Goal: Task Accomplishment & Management: Use online tool/utility

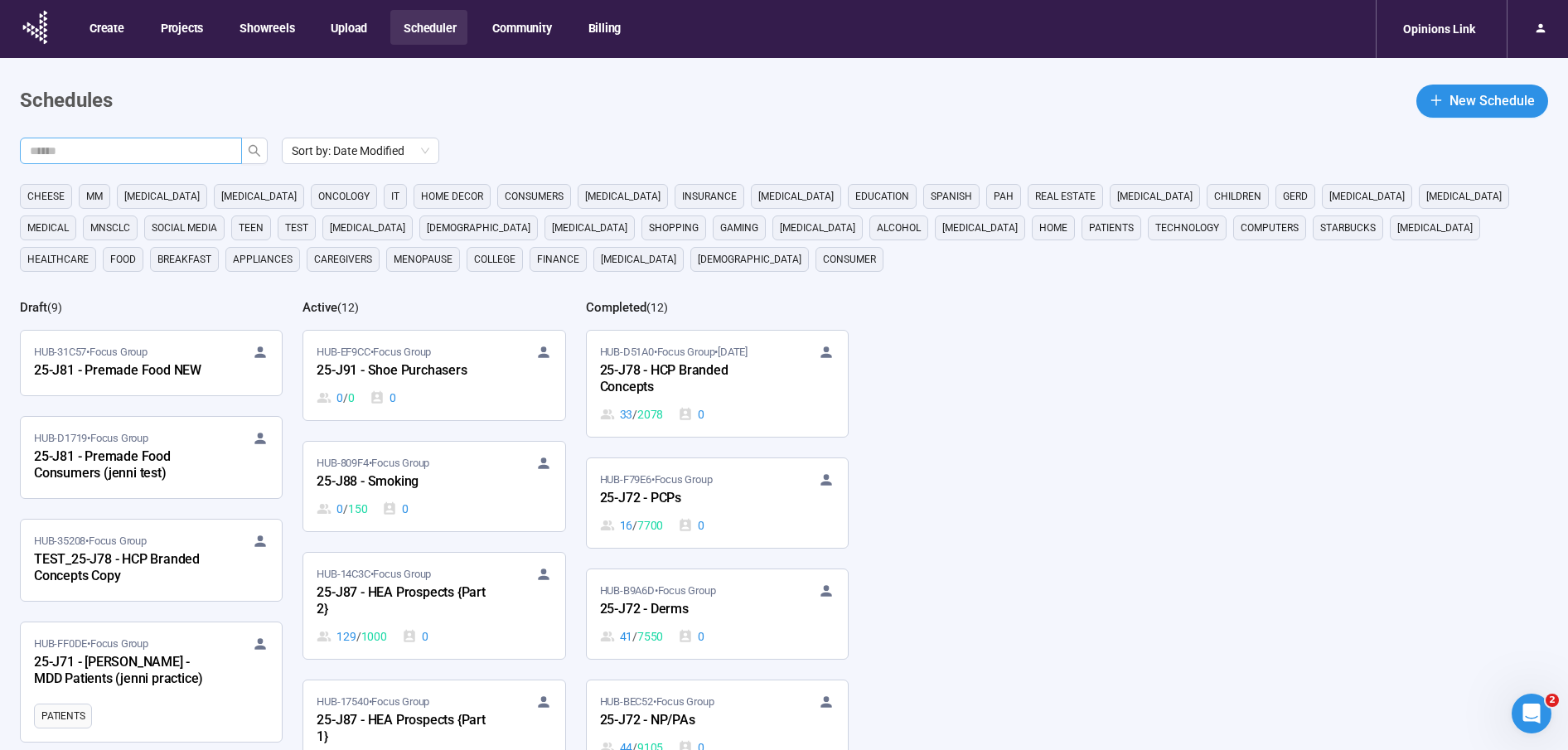
click at [205, 157] on input "text" at bounding box center [123, 151] width 188 height 18
type input "***"
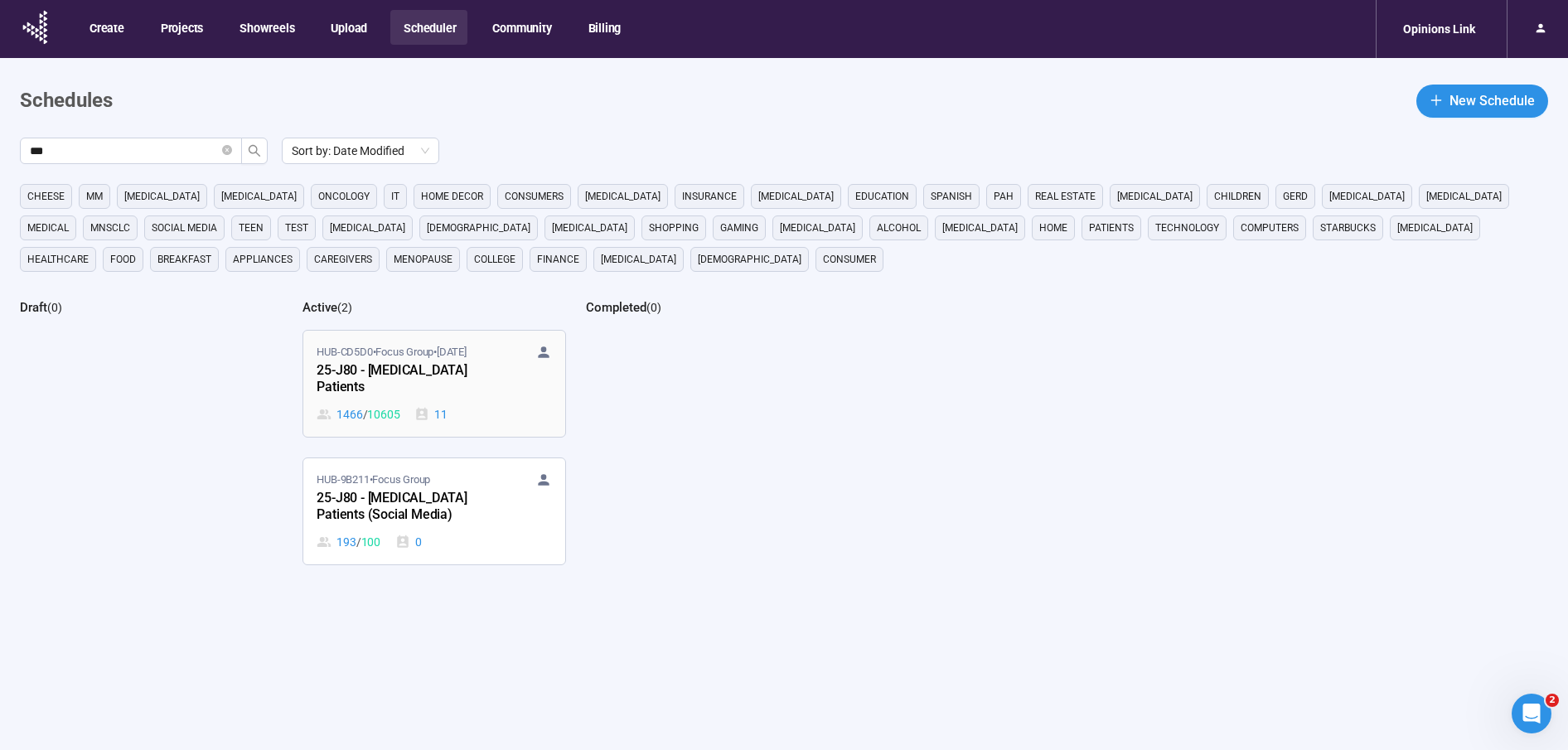
click at [381, 363] on div "25-J80 - [MEDICAL_DATA] Patients" at bounding box center [408, 379] width 183 height 38
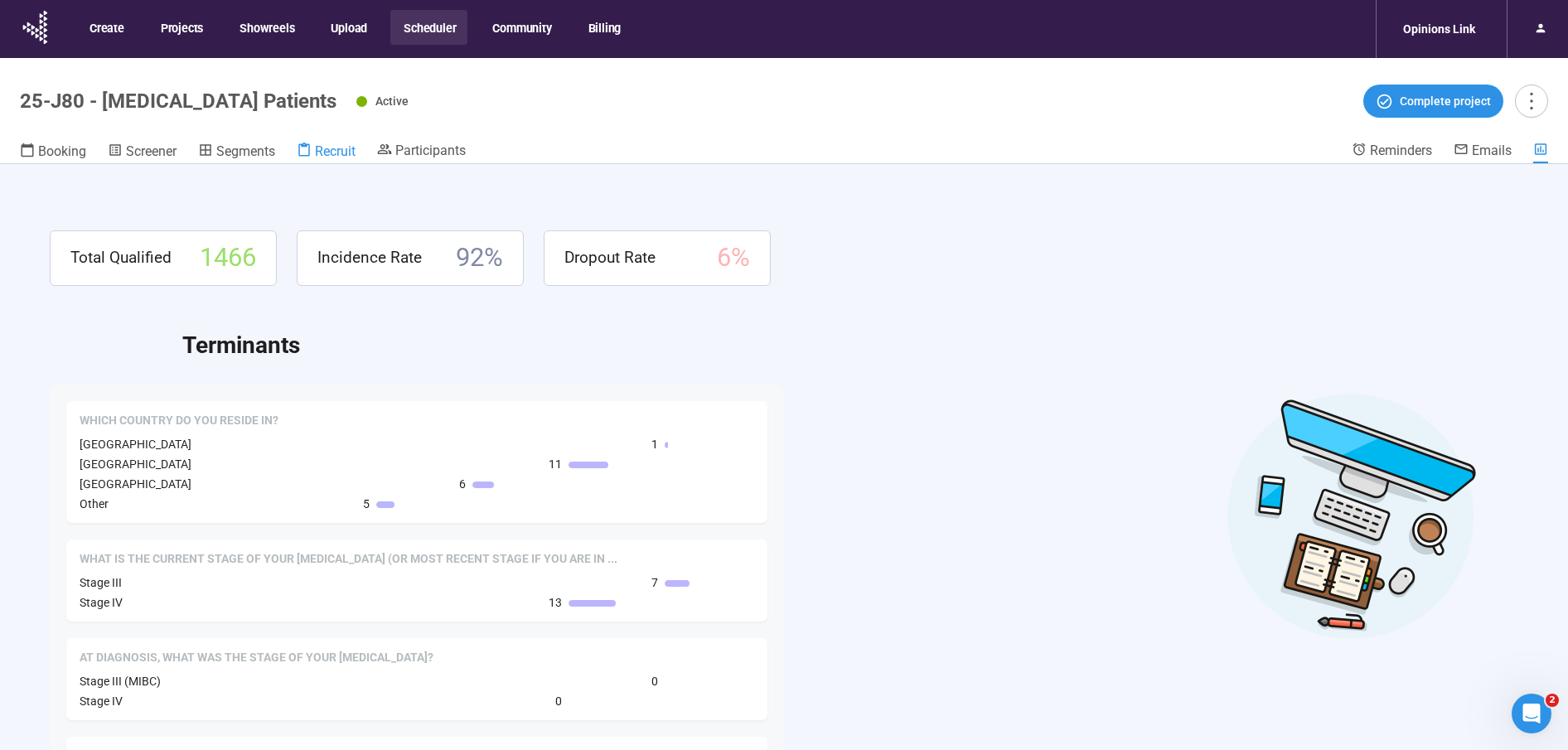
click at [330, 148] on span "Recruit" at bounding box center [335, 151] width 40 height 16
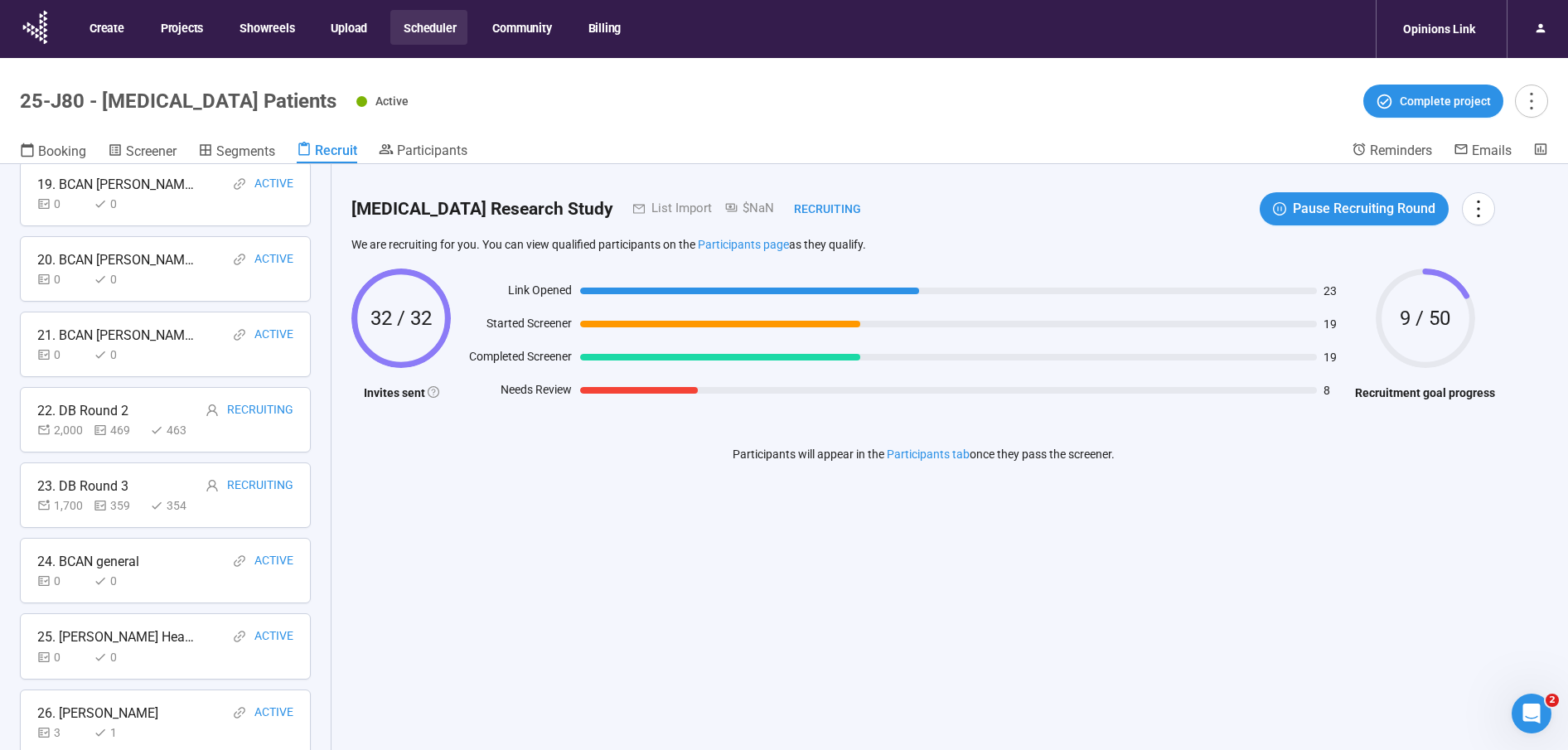
scroll to position [1549, 0]
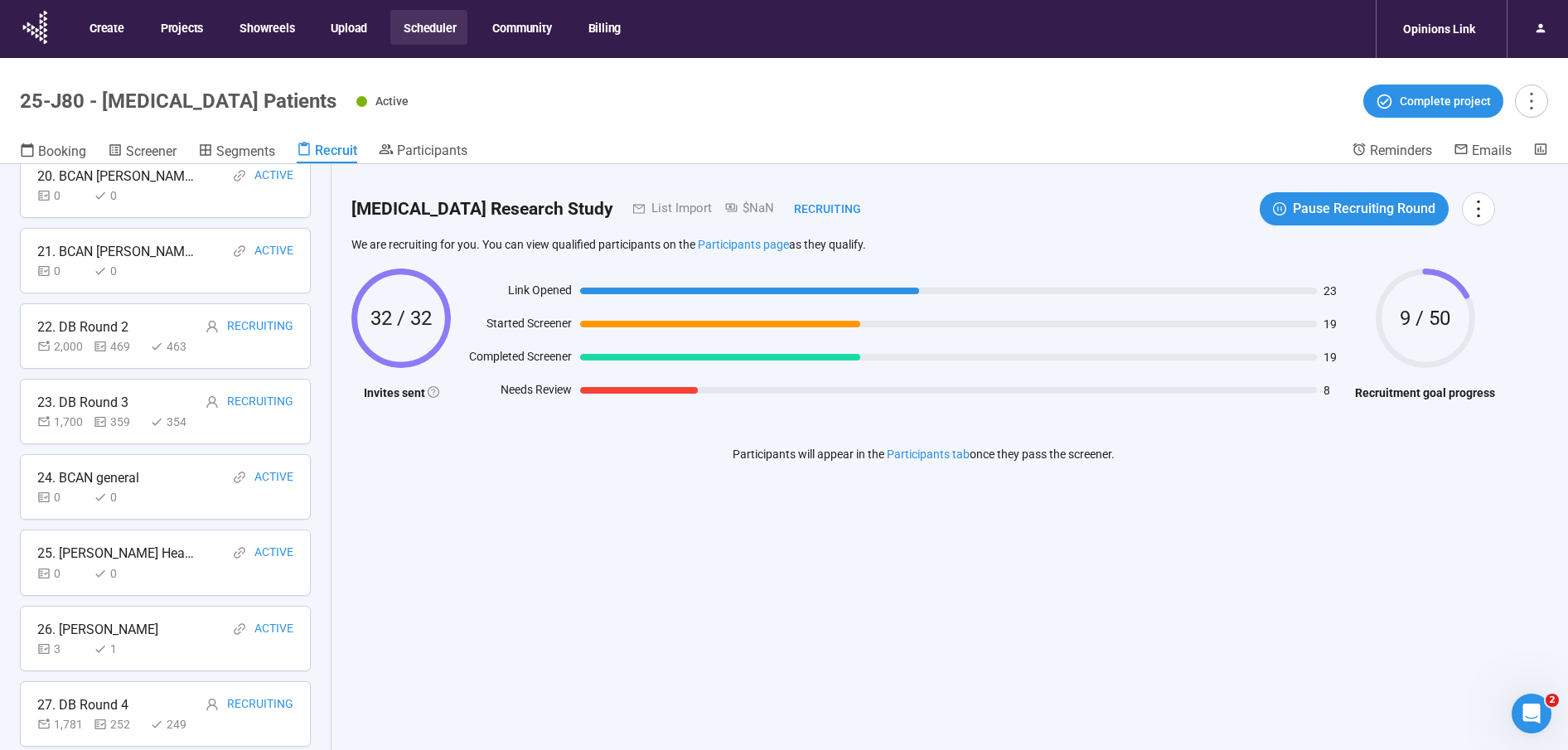
click at [116, 624] on div "26. [PERSON_NAME]" at bounding box center [98, 629] width 121 height 21
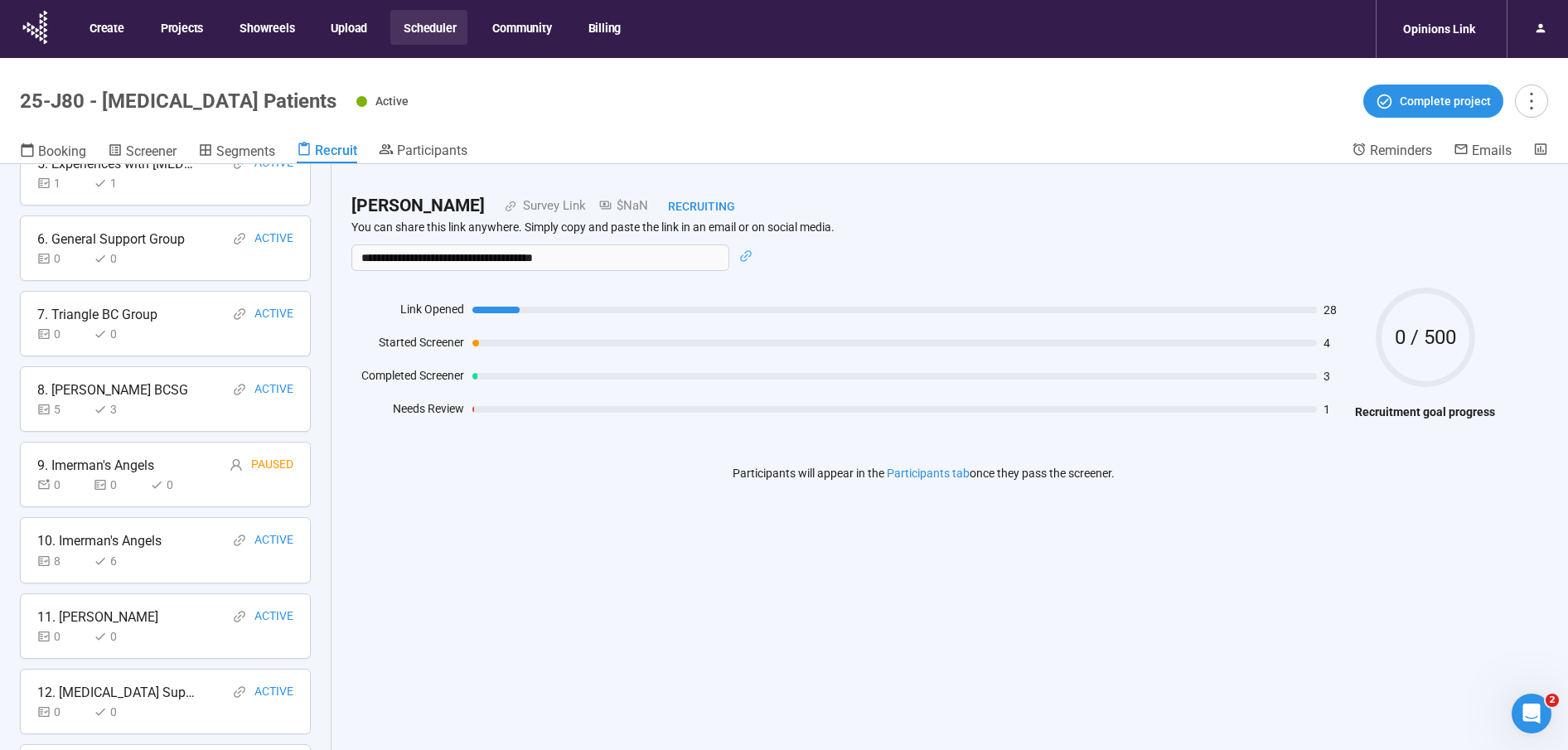
scroll to position [0, 0]
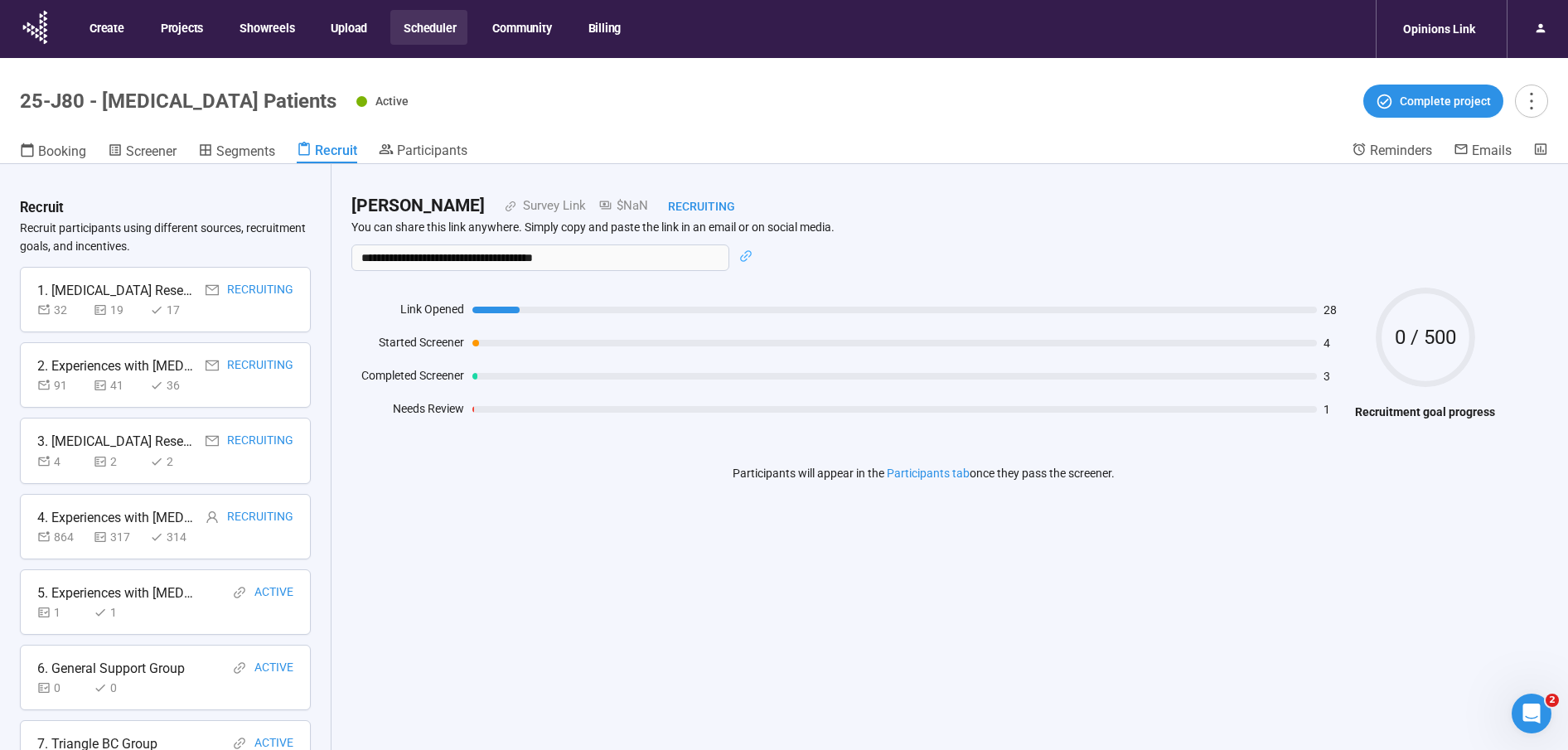
click at [101, 446] on div "3. [MEDICAL_DATA] Research Study" at bounding box center [116, 441] width 158 height 21
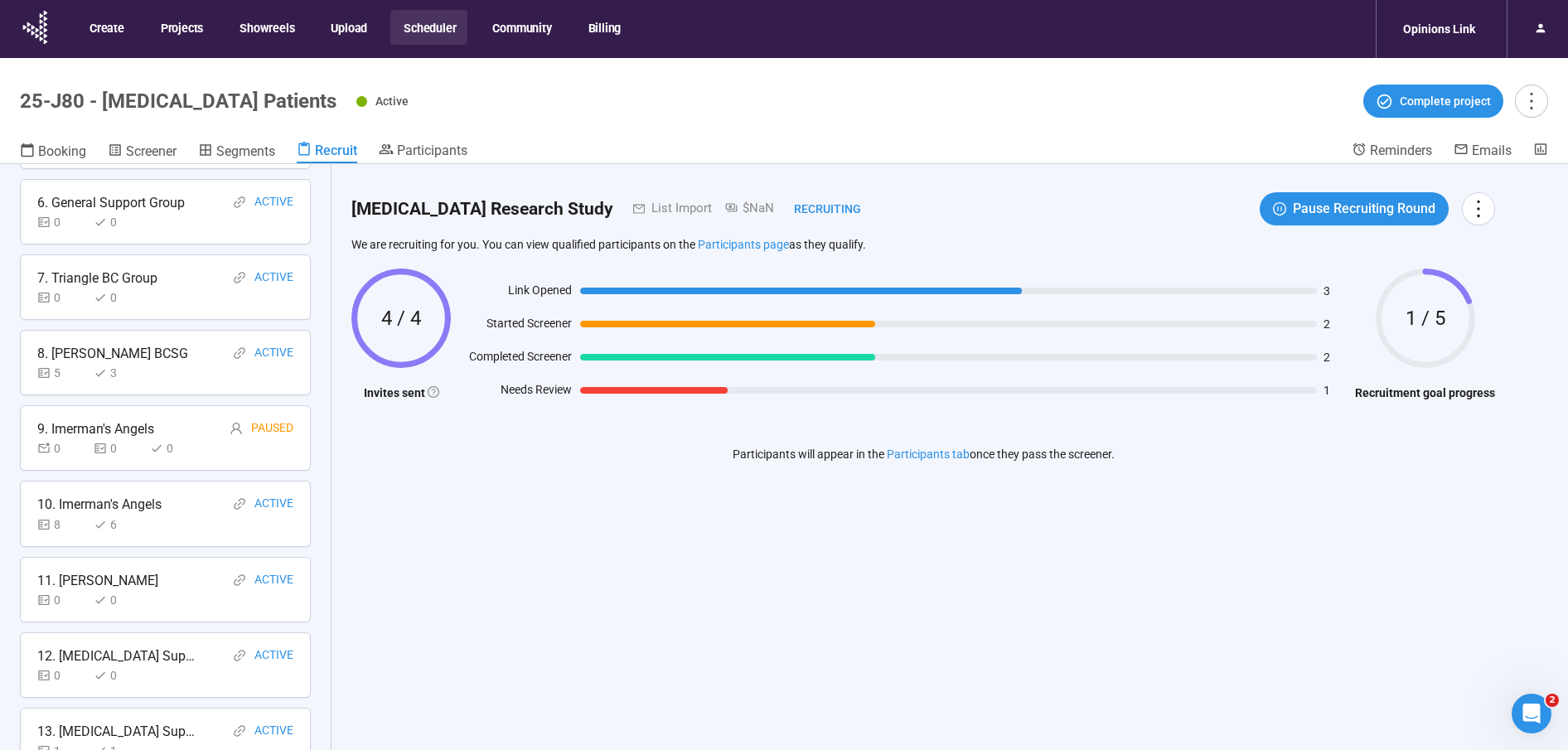
click at [88, 217] on div "0 0" at bounding box center [90, 222] width 106 height 18
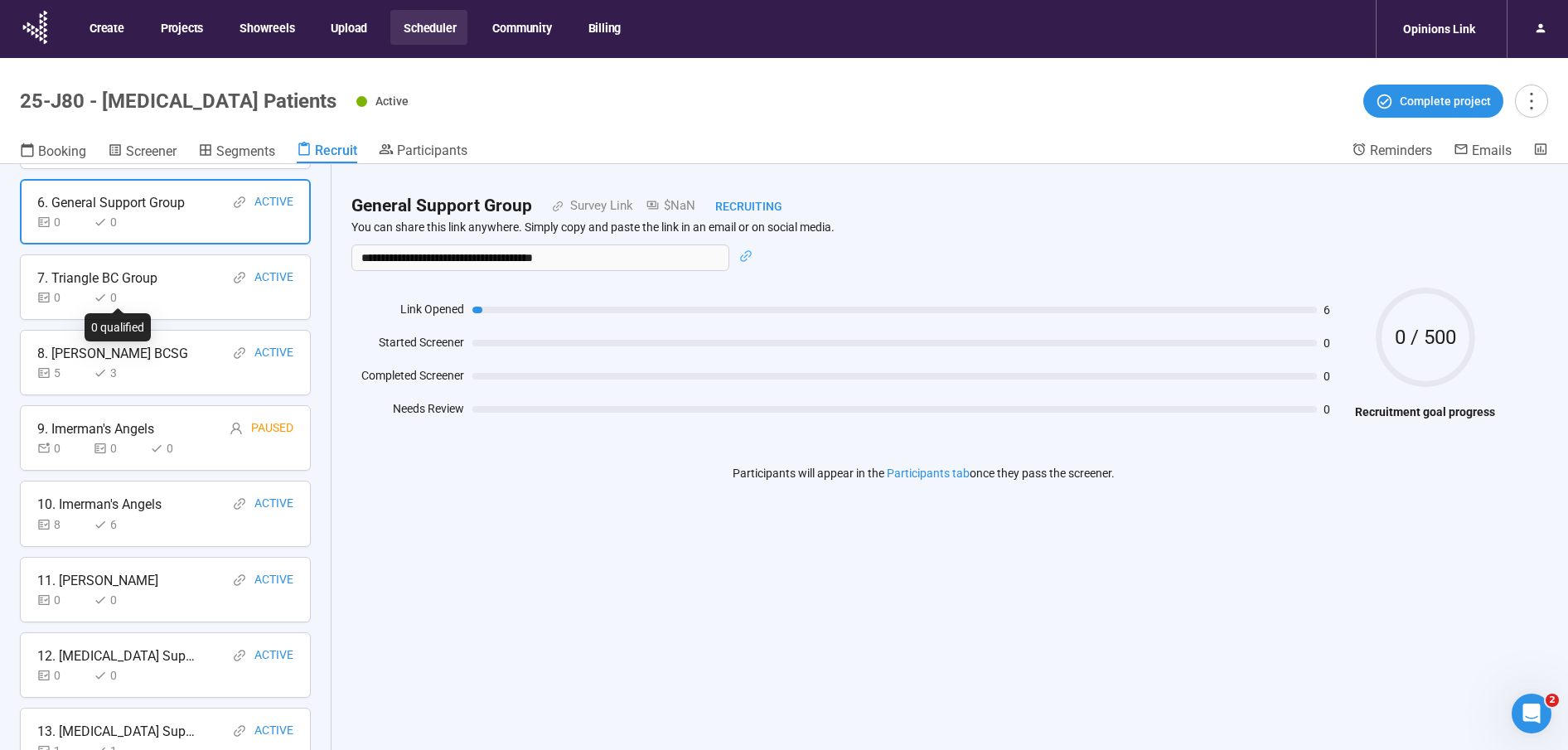
click at [140, 288] on div "0" at bounding box center [118, 297] width 49 height 18
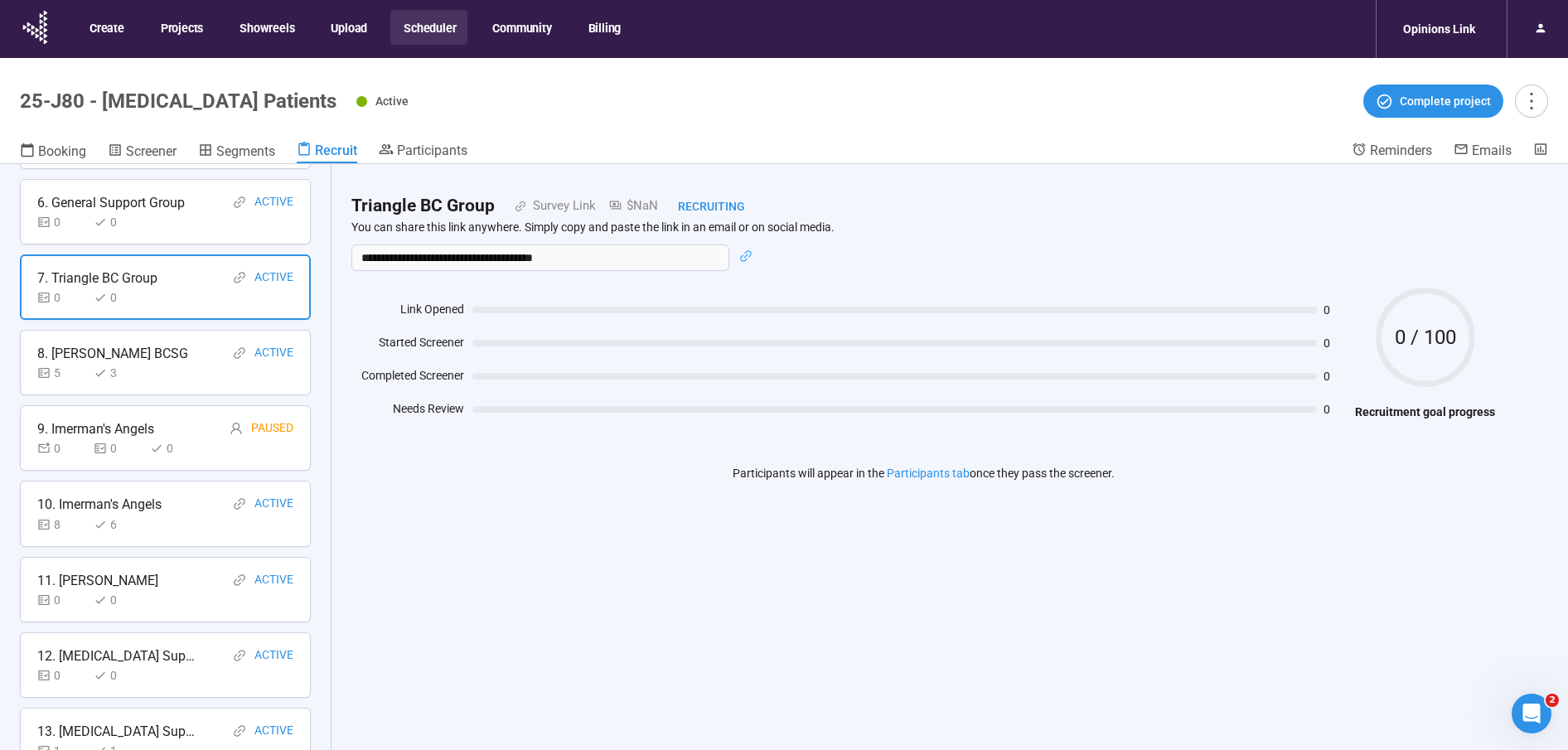
click at [78, 373] on div "5" at bounding box center [62, 373] width 49 height 18
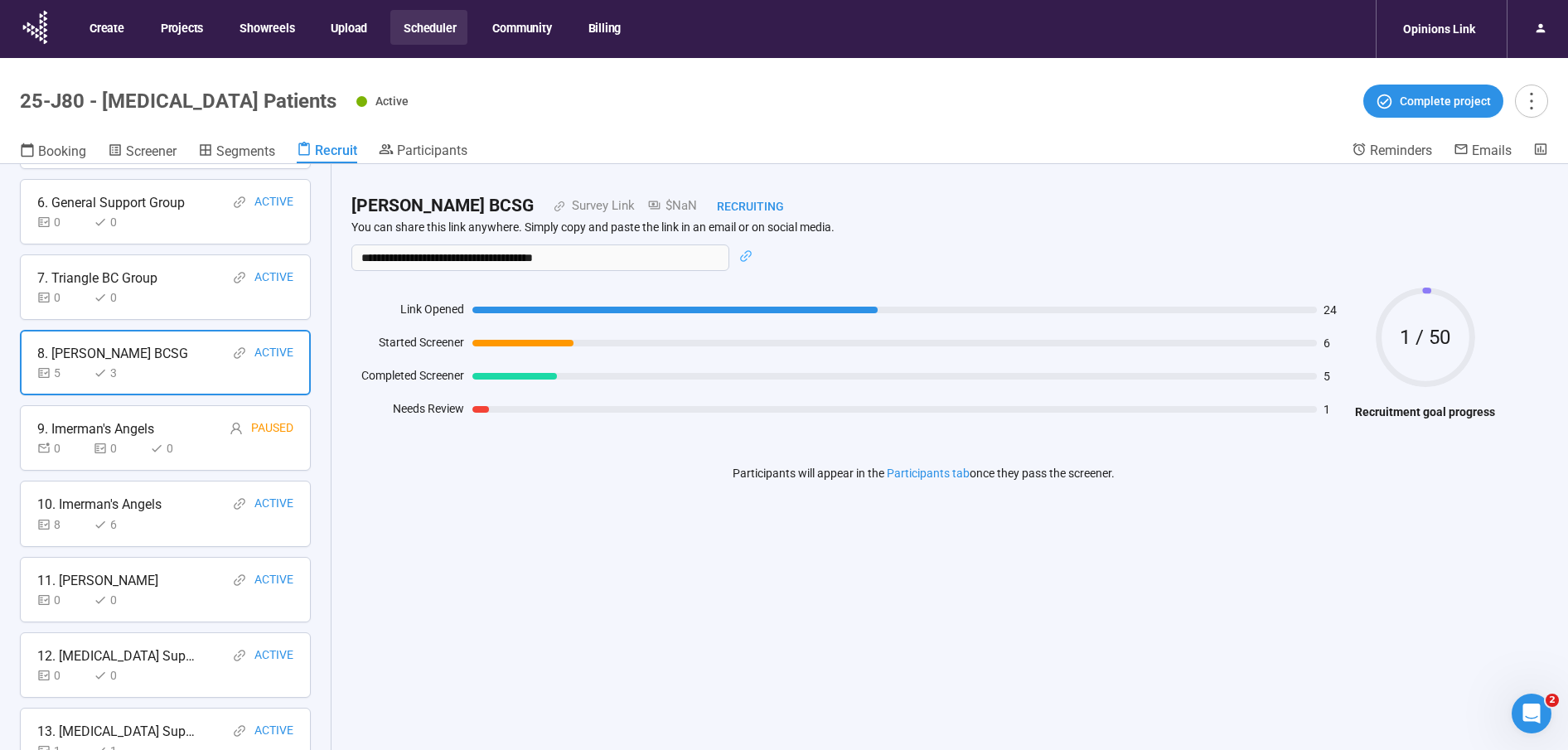
click at [76, 425] on div "9. Imerman's Angels" at bounding box center [96, 428] width 116 height 21
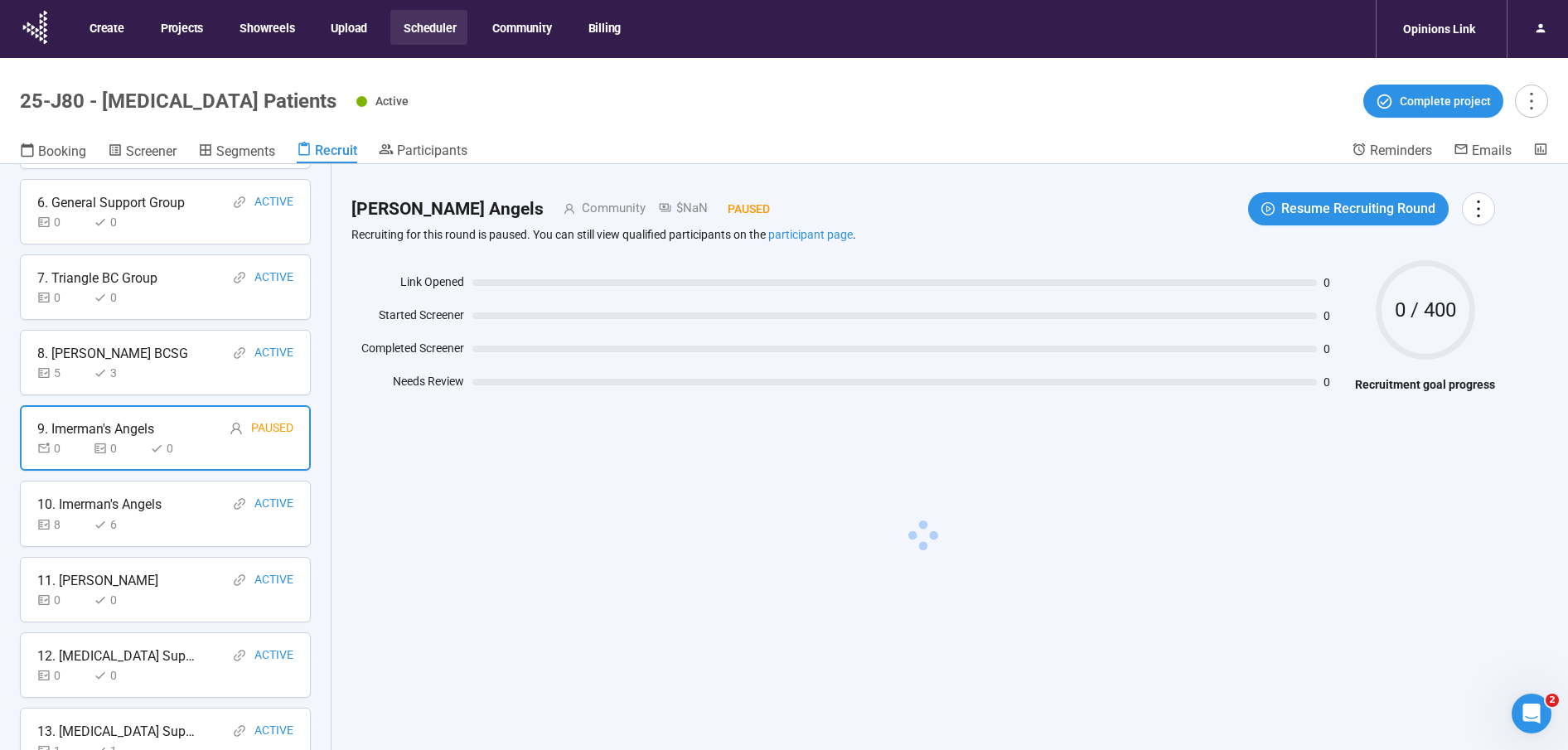
click at [85, 505] on div "10. Imerman's Angels" at bounding box center [100, 504] width 124 height 21
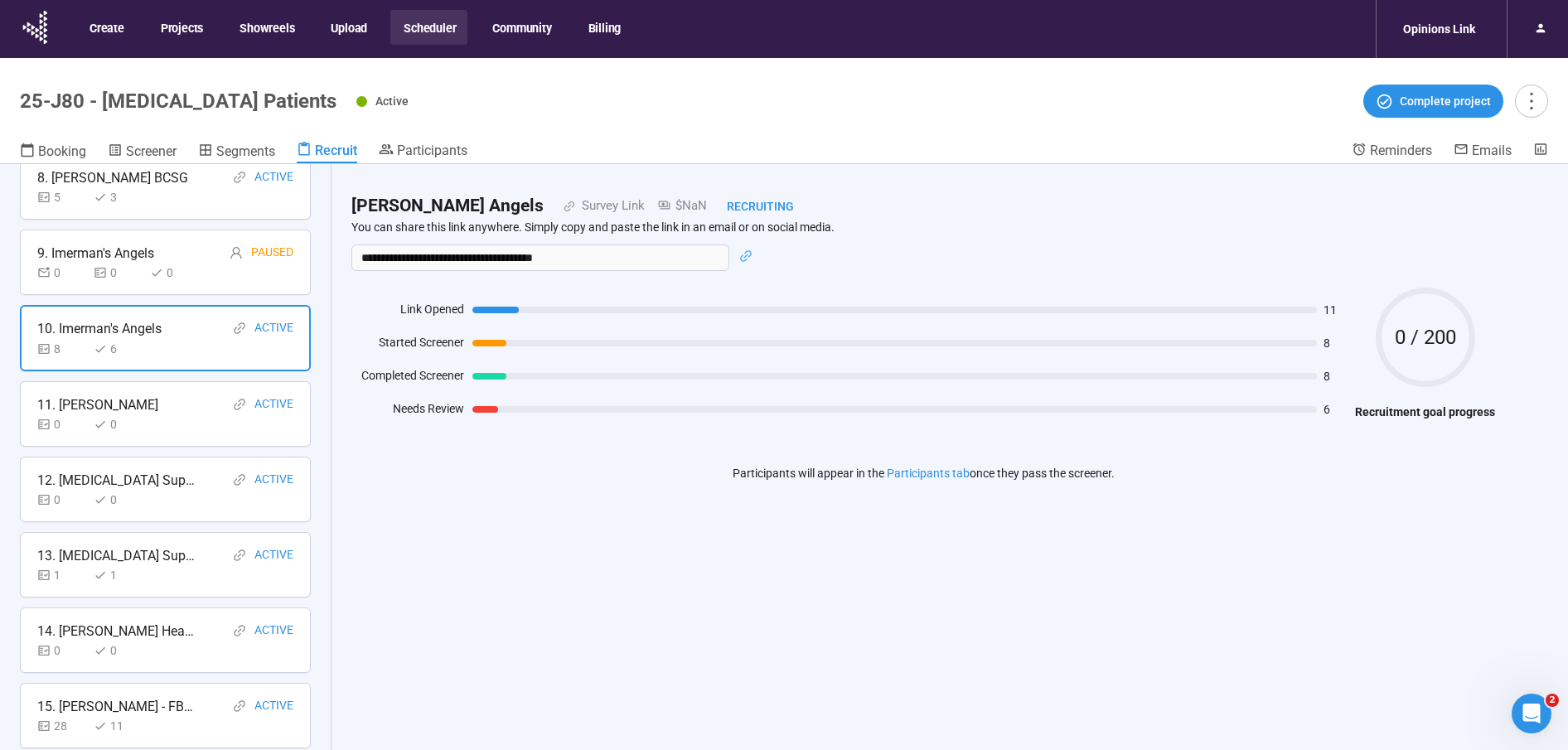
scroll to position [649, 0]
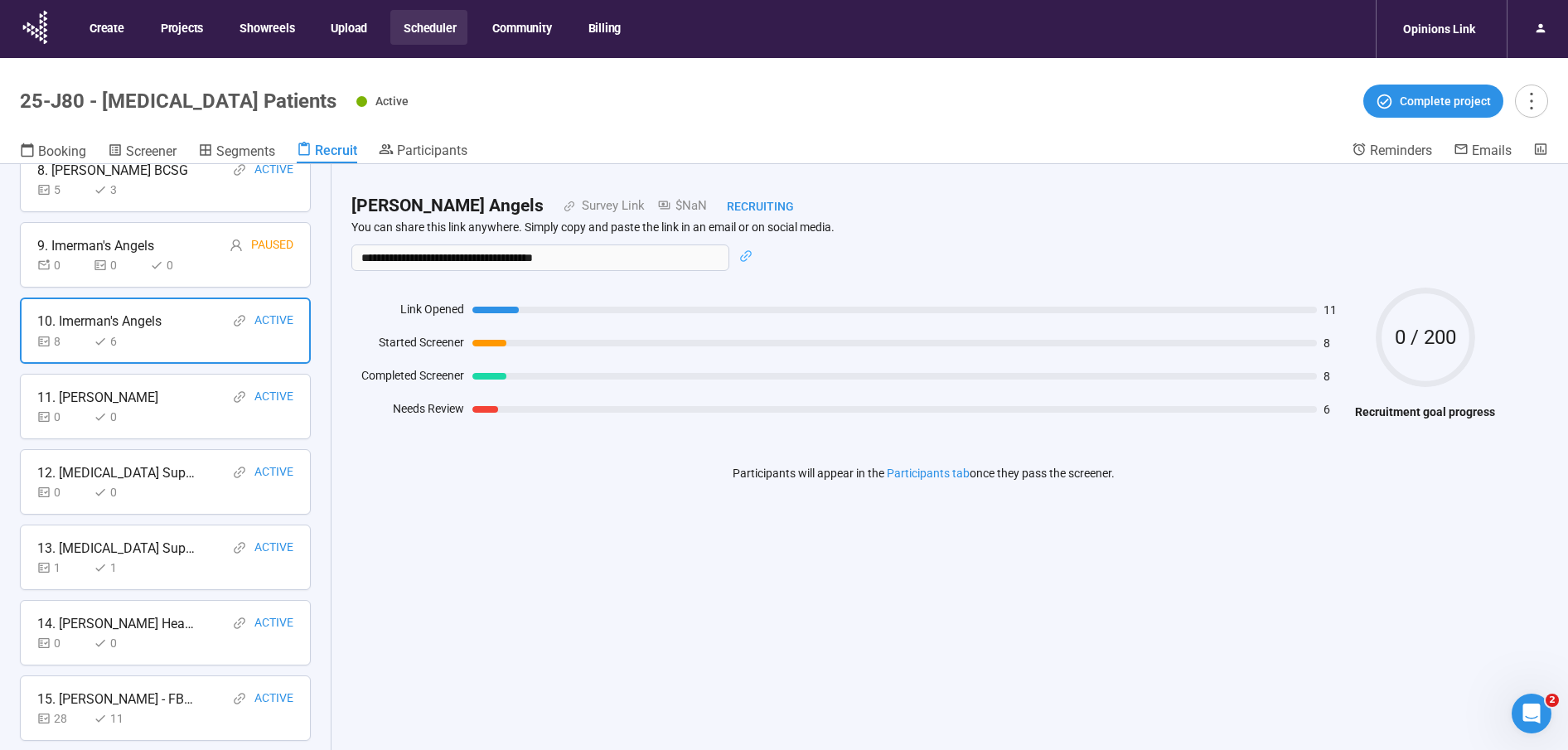
click at [87, 408] on div "0 0" at bounding box center [90, 416] width 106 height 18
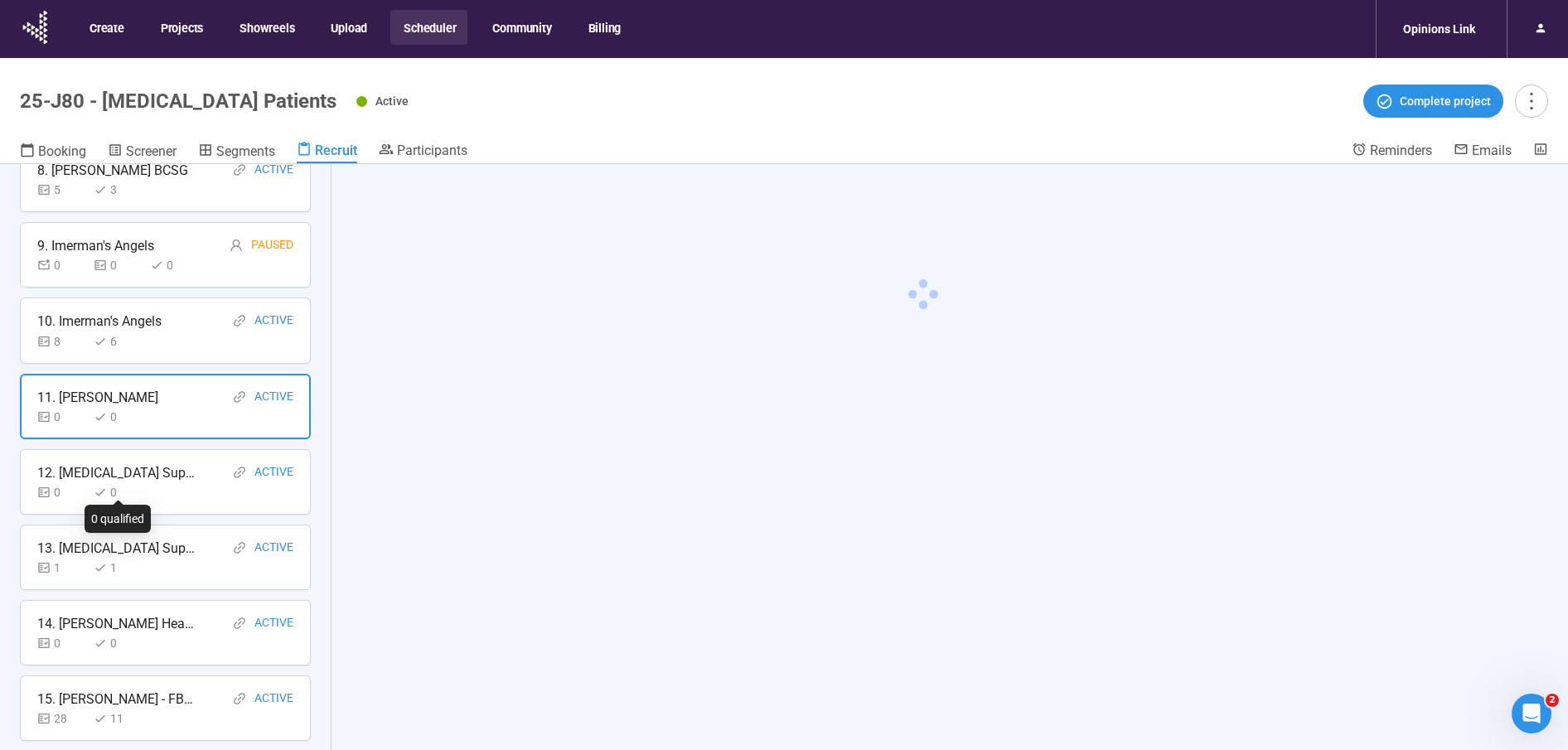
click at [96, 487] on icon at bounding box center [100, 491] width 13 height 13
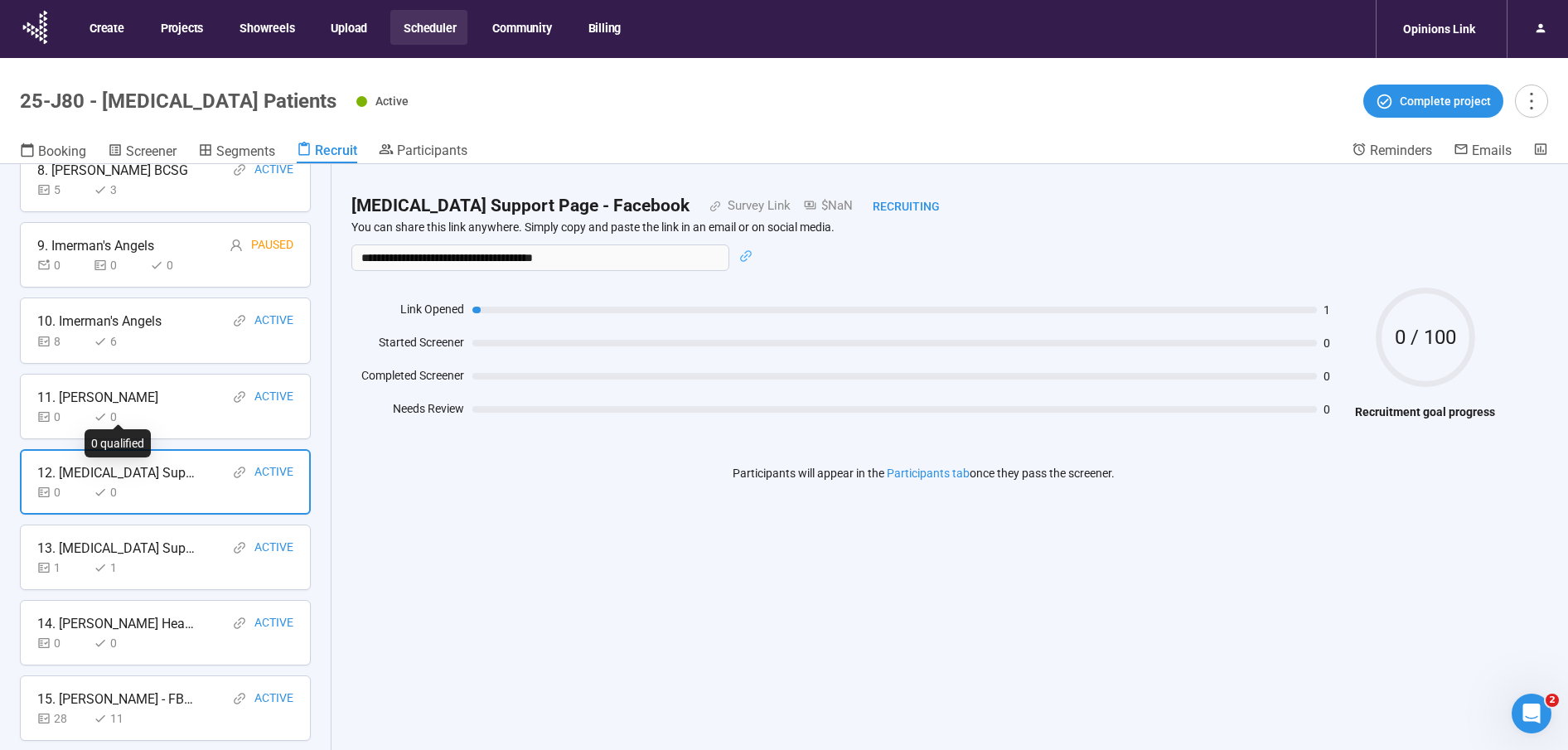
click at [122, 399] on div "11. [PERSON_NAME]" at bounding box center [98, 397] width 121 height 21
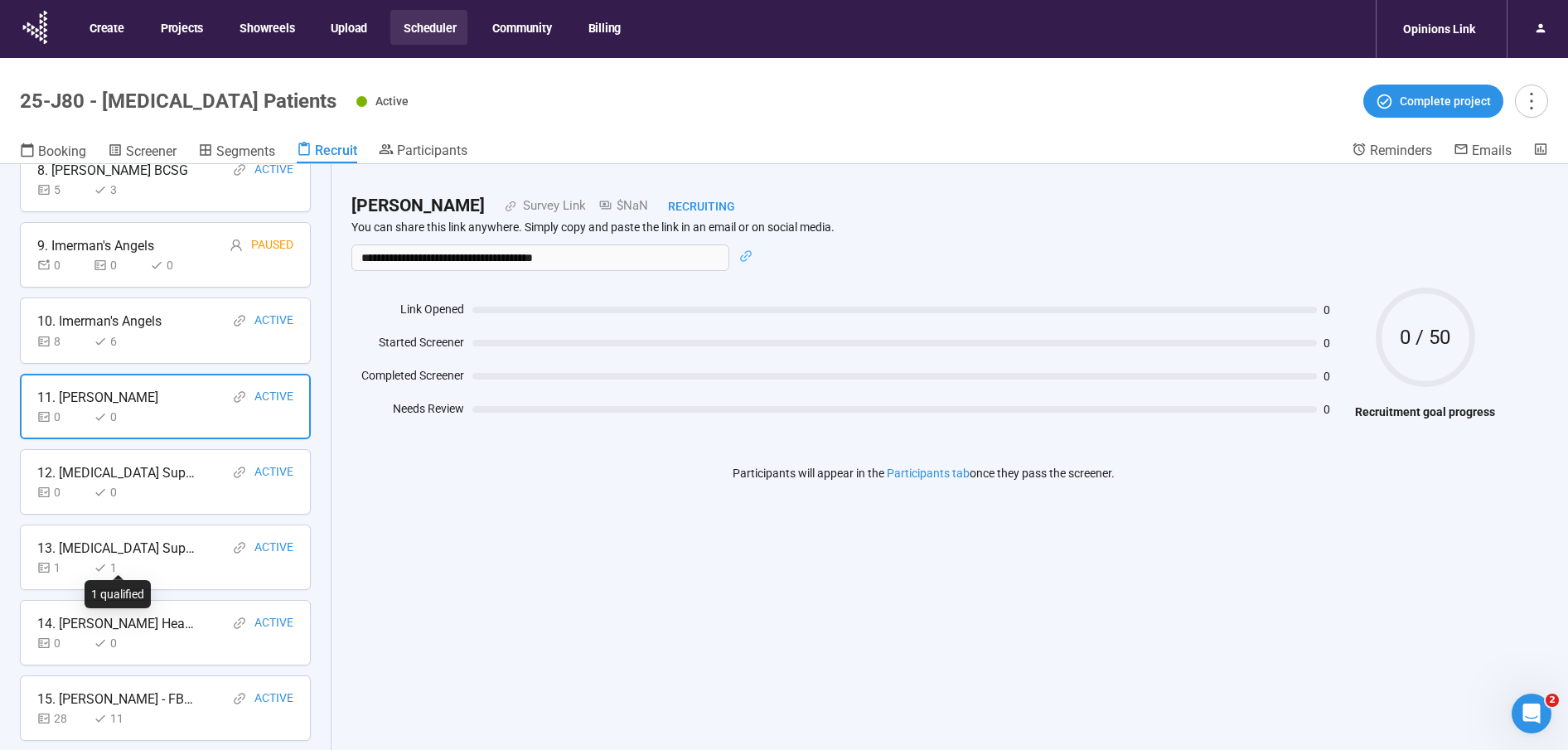
click at [113, 559] on div "1" at bounding box center [118, 567] width 49 height 18
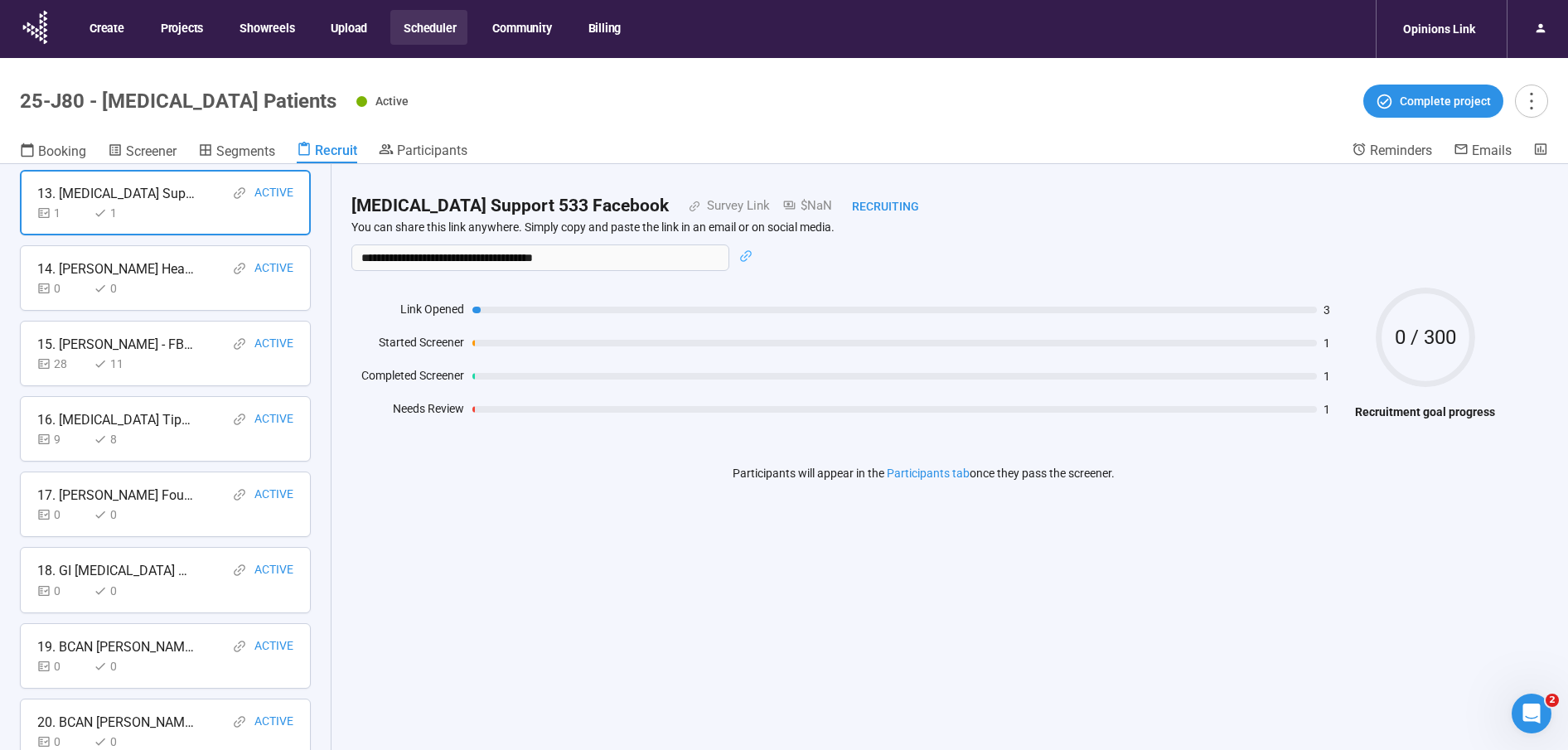
scroll to position [1002, 0]
click at [97, 374] on div "15. [PERSON_NAME] - FB-patient Active 28 11" at bounding box center [165, 356] width 291 height 65
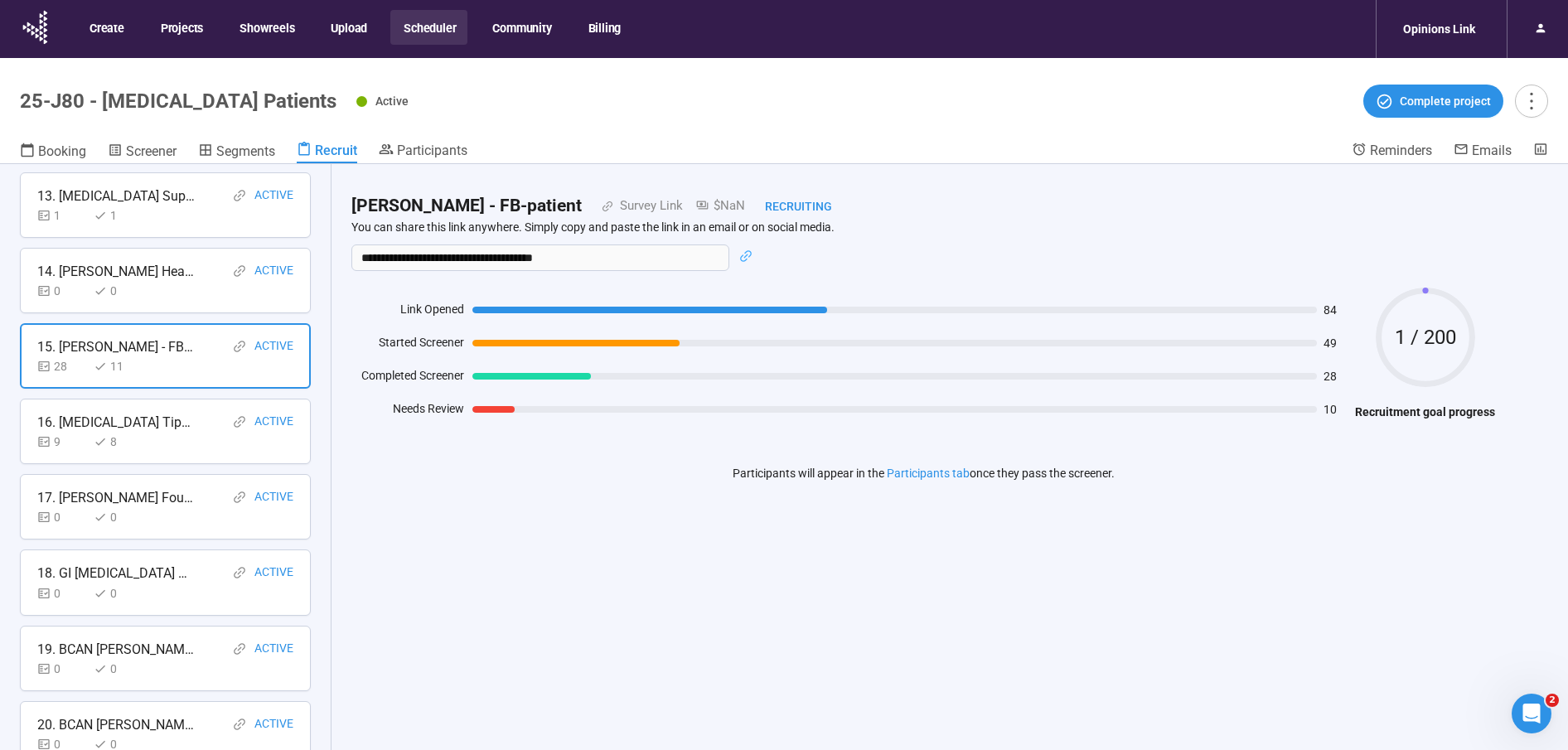
click at [116, 417] on div "16. [MEDICAL_DATA] Tips + Tricks FACEBOOK" at bounding box center [116, 421] width 158 height 21
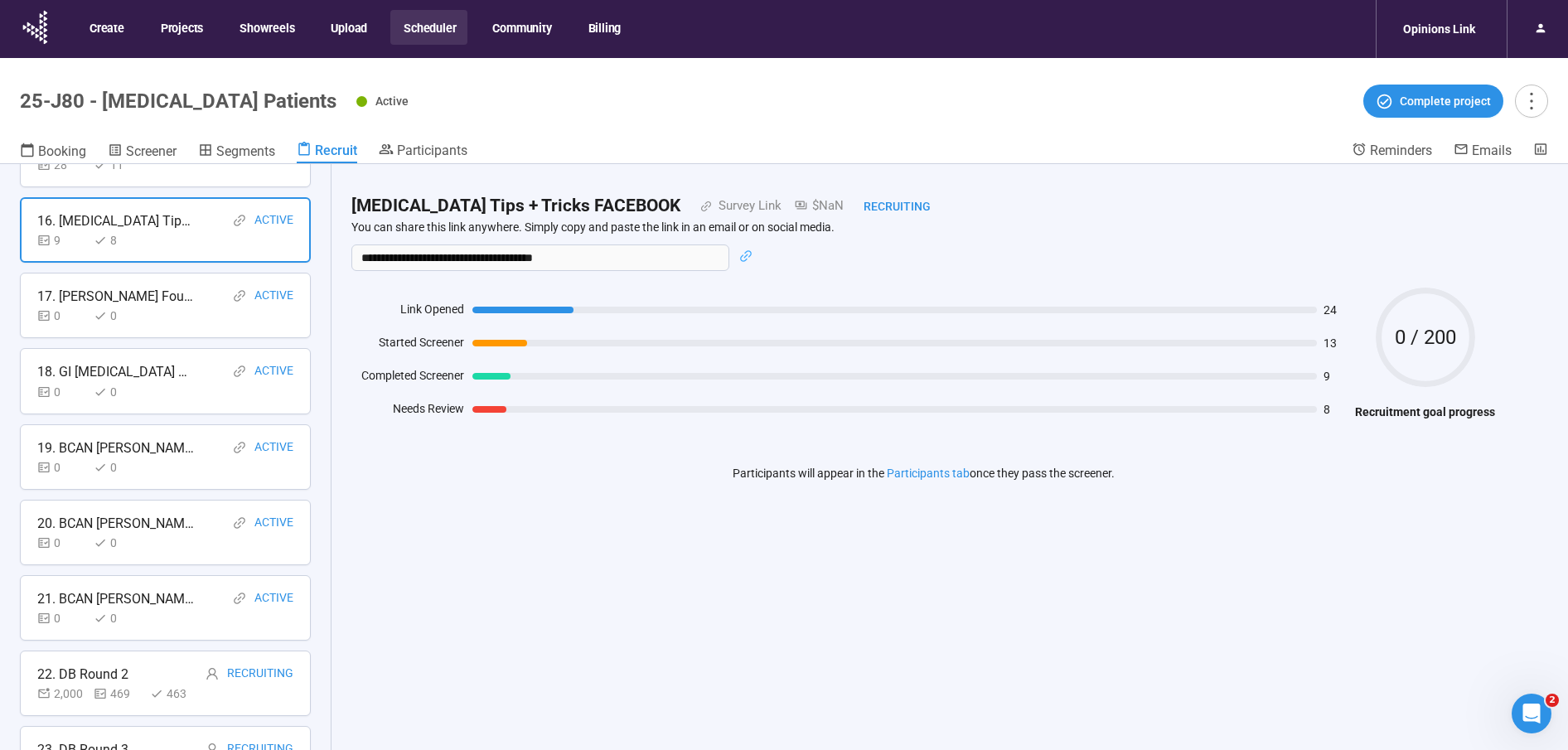
scroll to position [1219, 0]
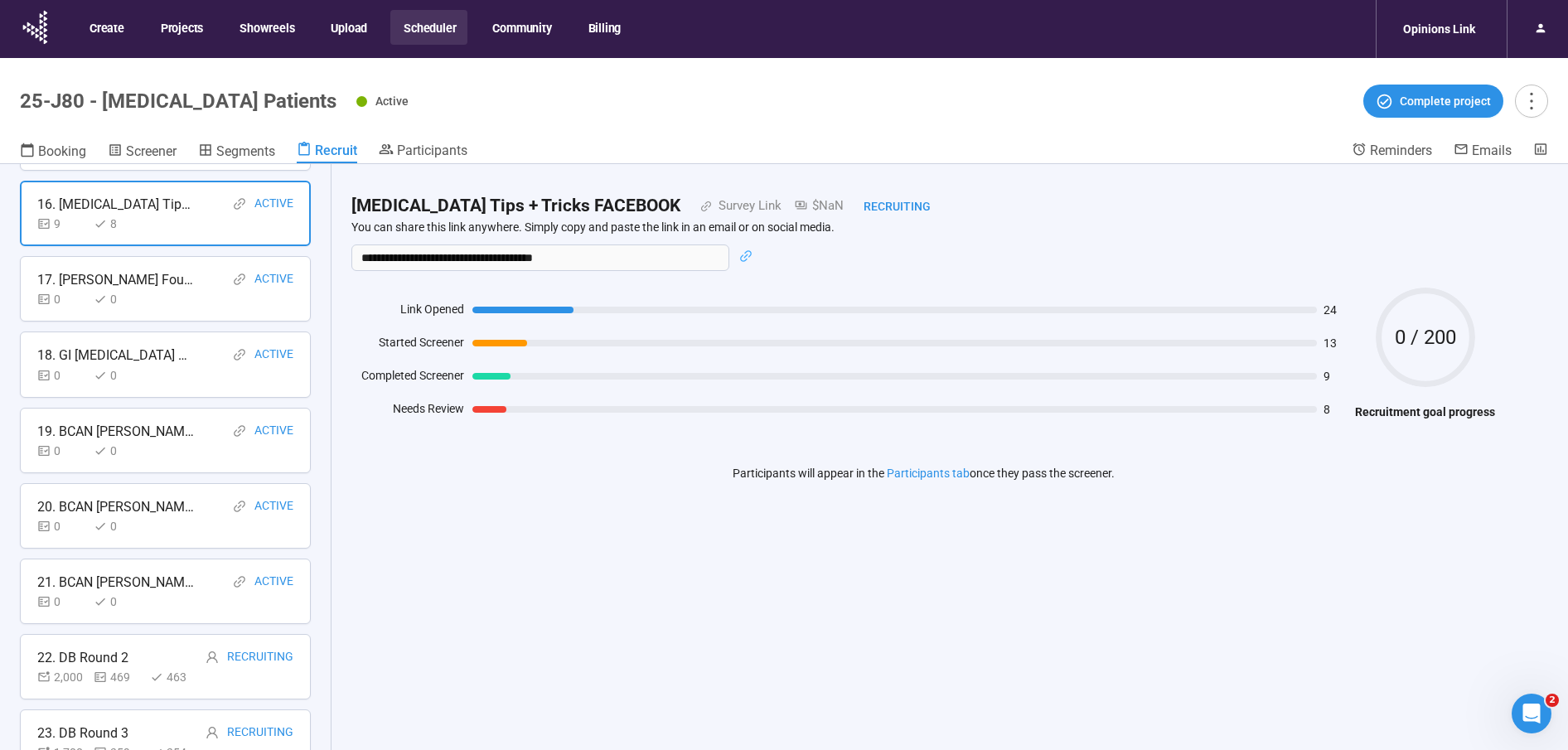
click at [91, 442] on div "0 0" at bounding box center [90, 451] width 106 height 18
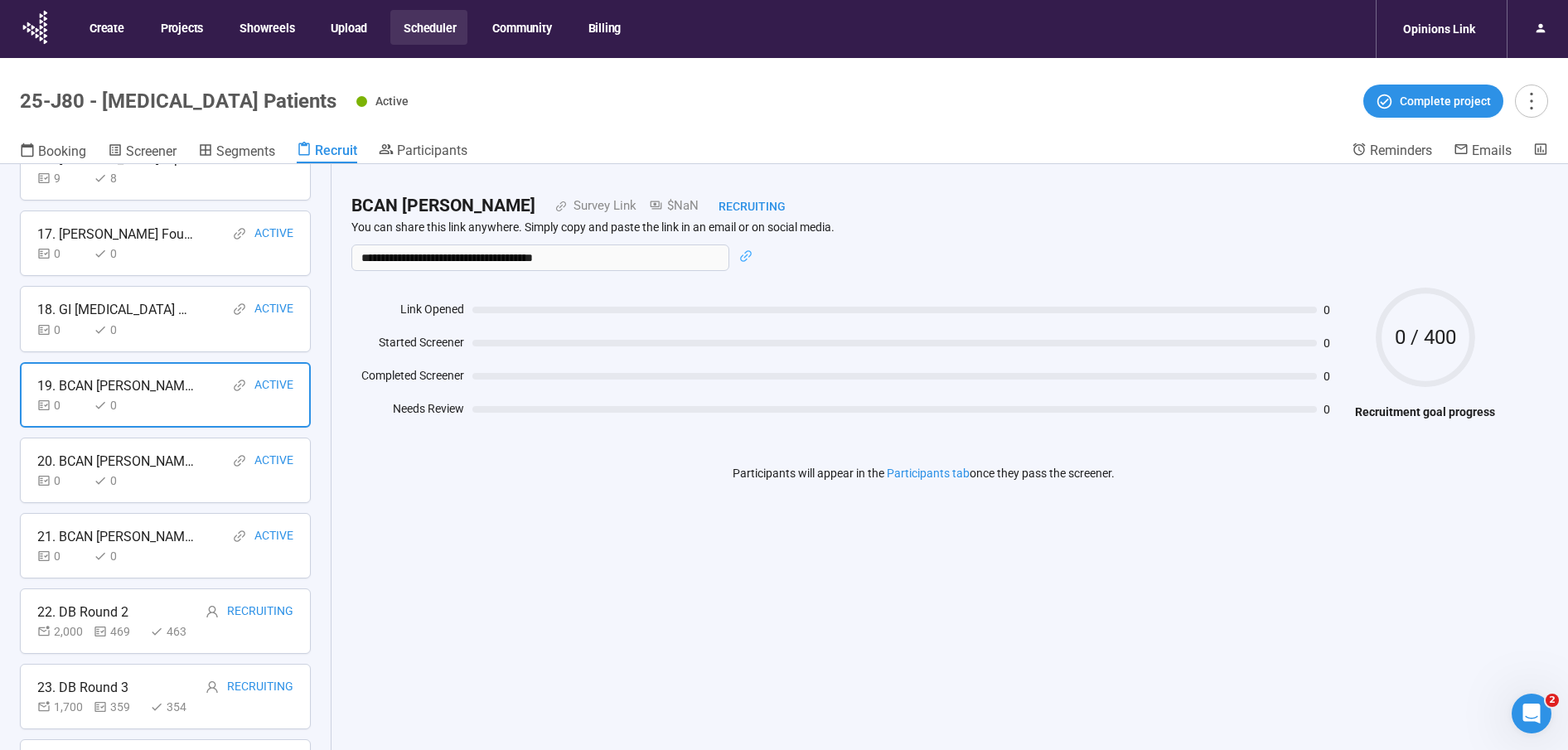
scroll to position [1328, 0]
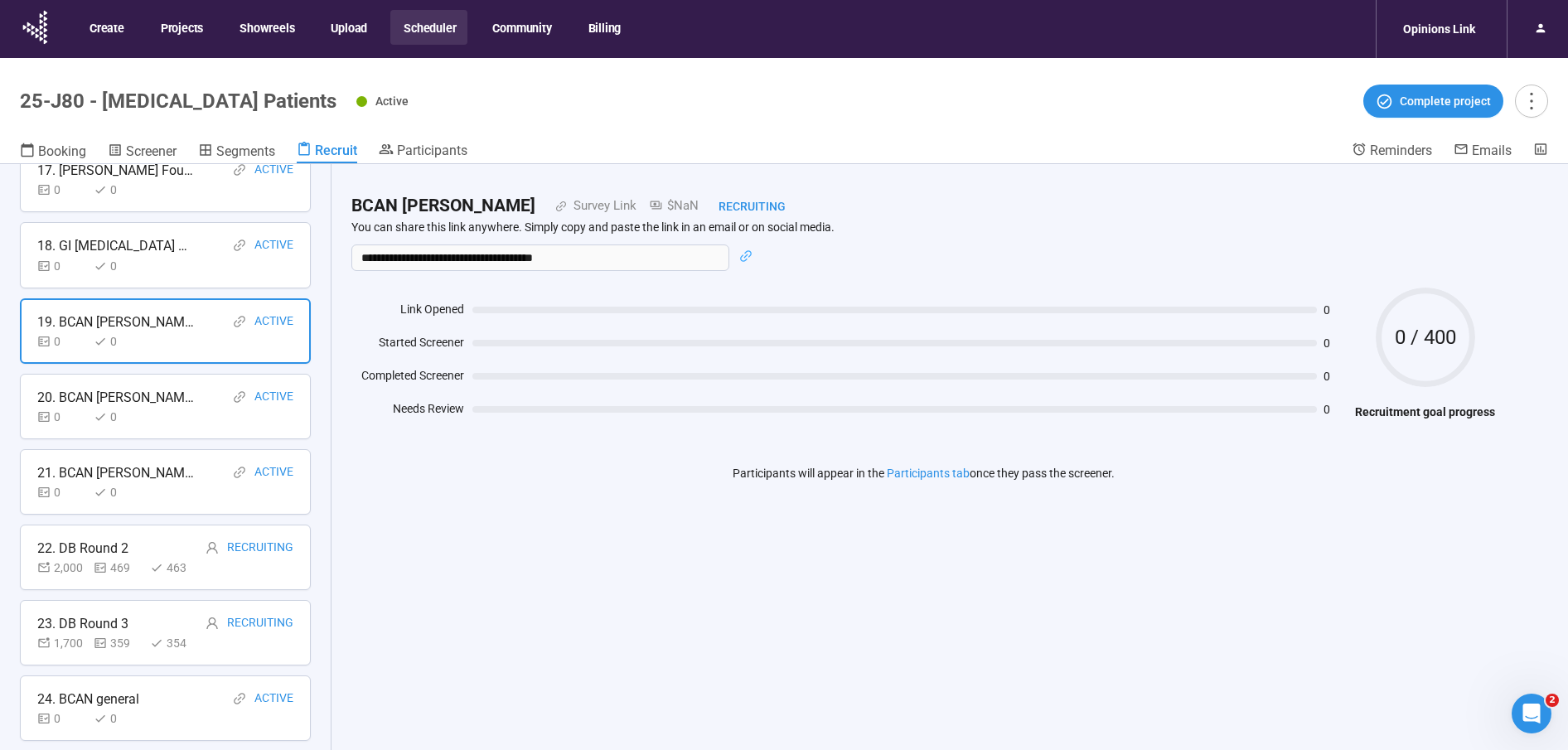
click at [90, 408] on div "0 0" at bounding box center [90, 416] width 106 height 18
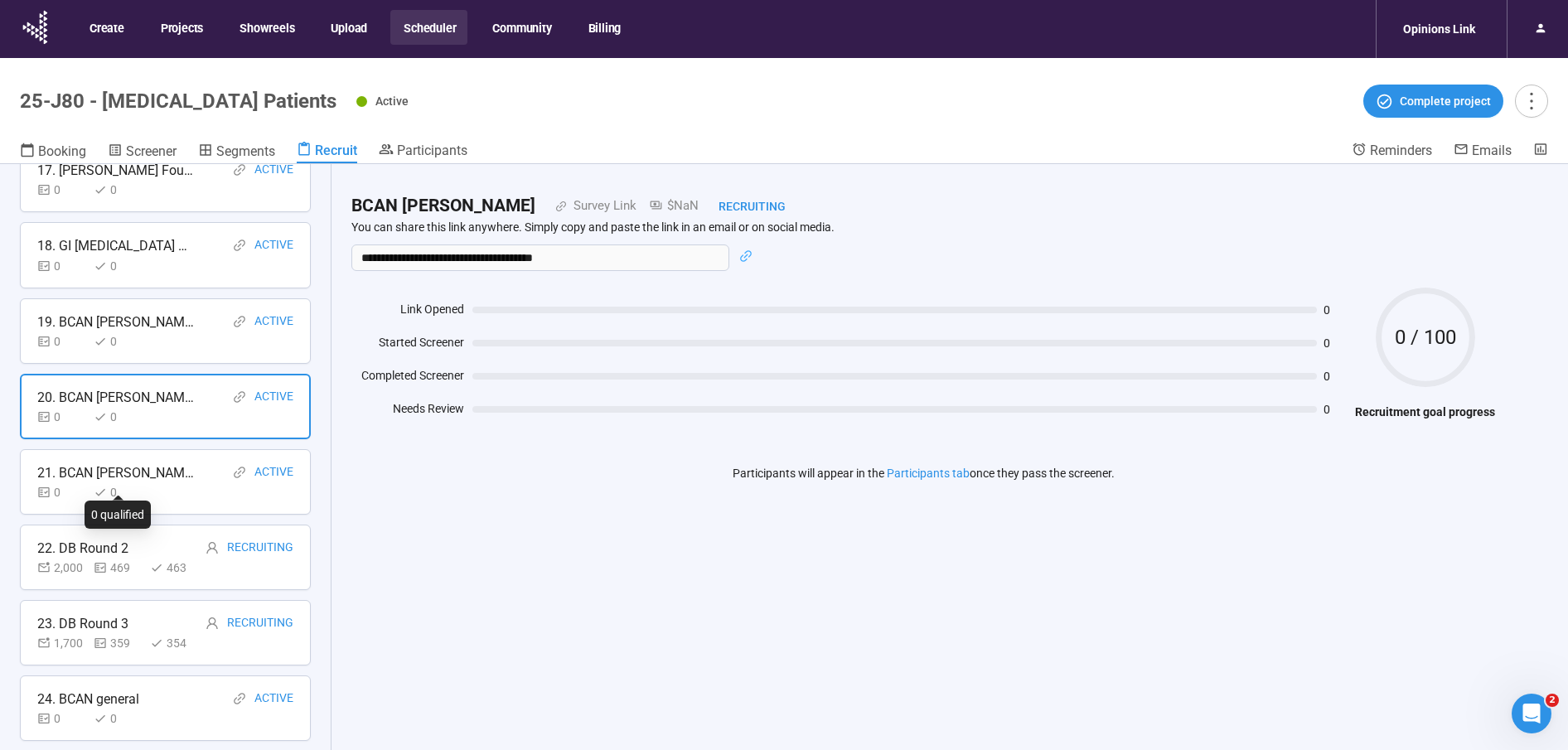
click at [116, 484] on div "0" at bounding box center [118, 492] width 49 height 18
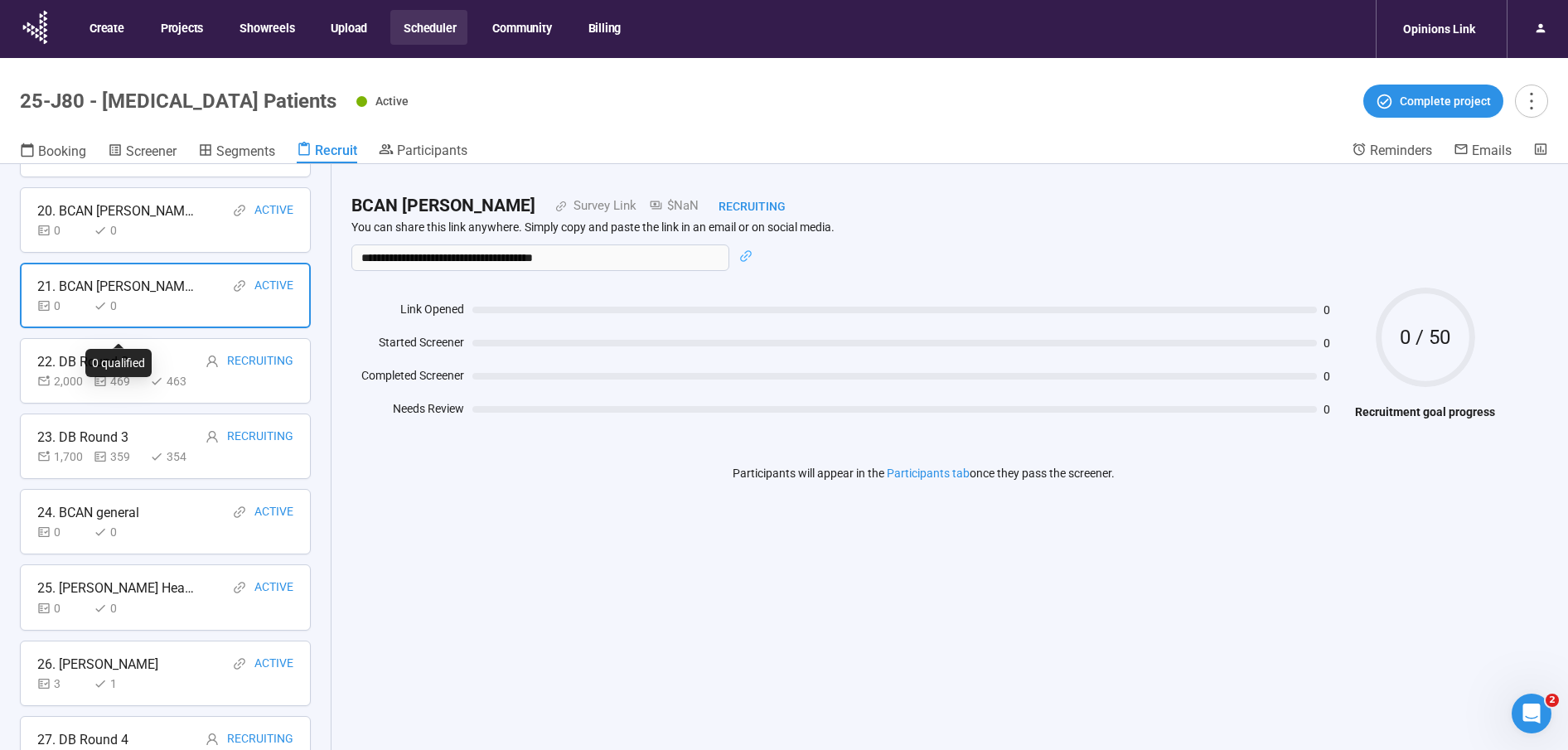
scroll to position [1549, 0]
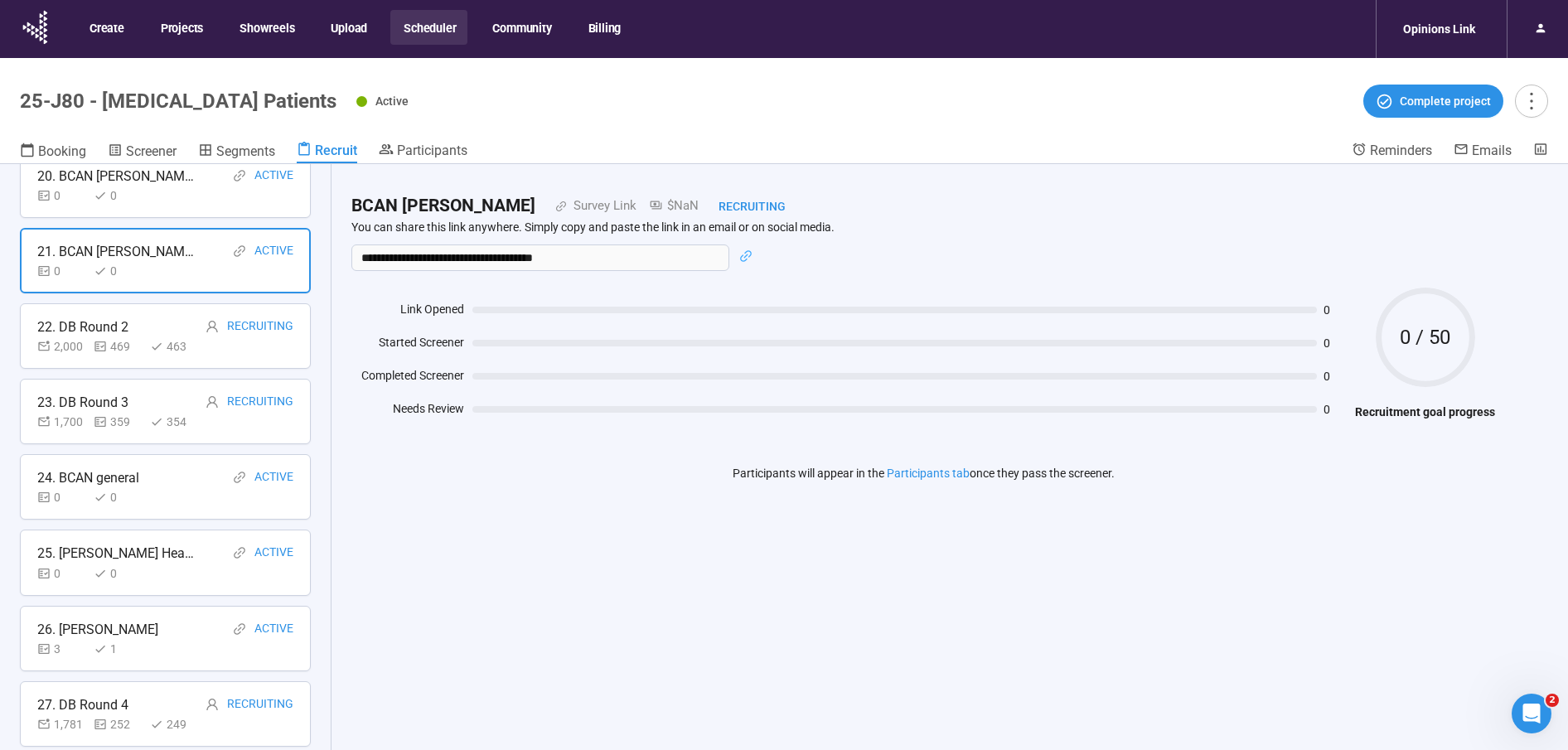
click at [124, 488] on div "0" at bounding box center [118, 497] width 49 height 18
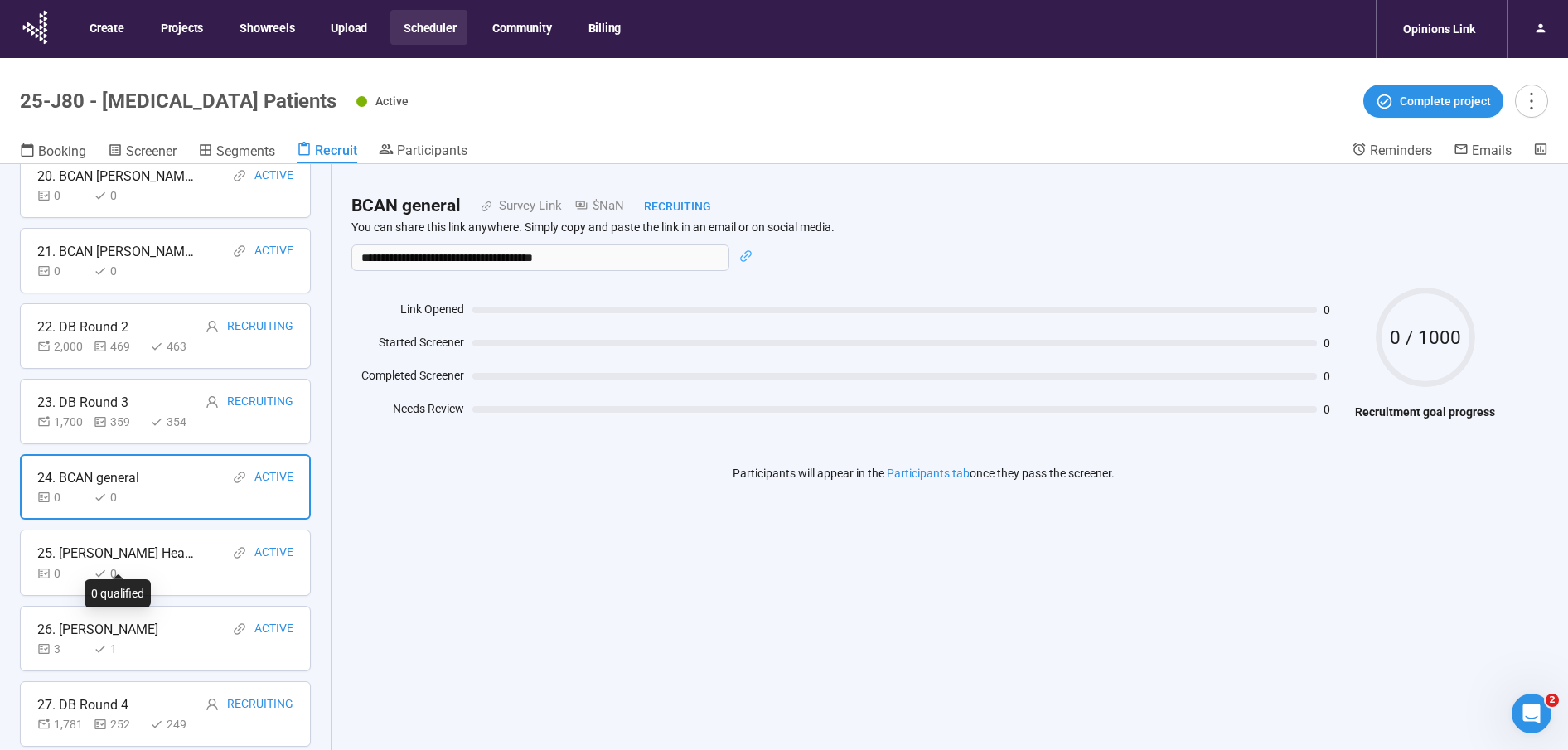
scroll to position [58, 0]
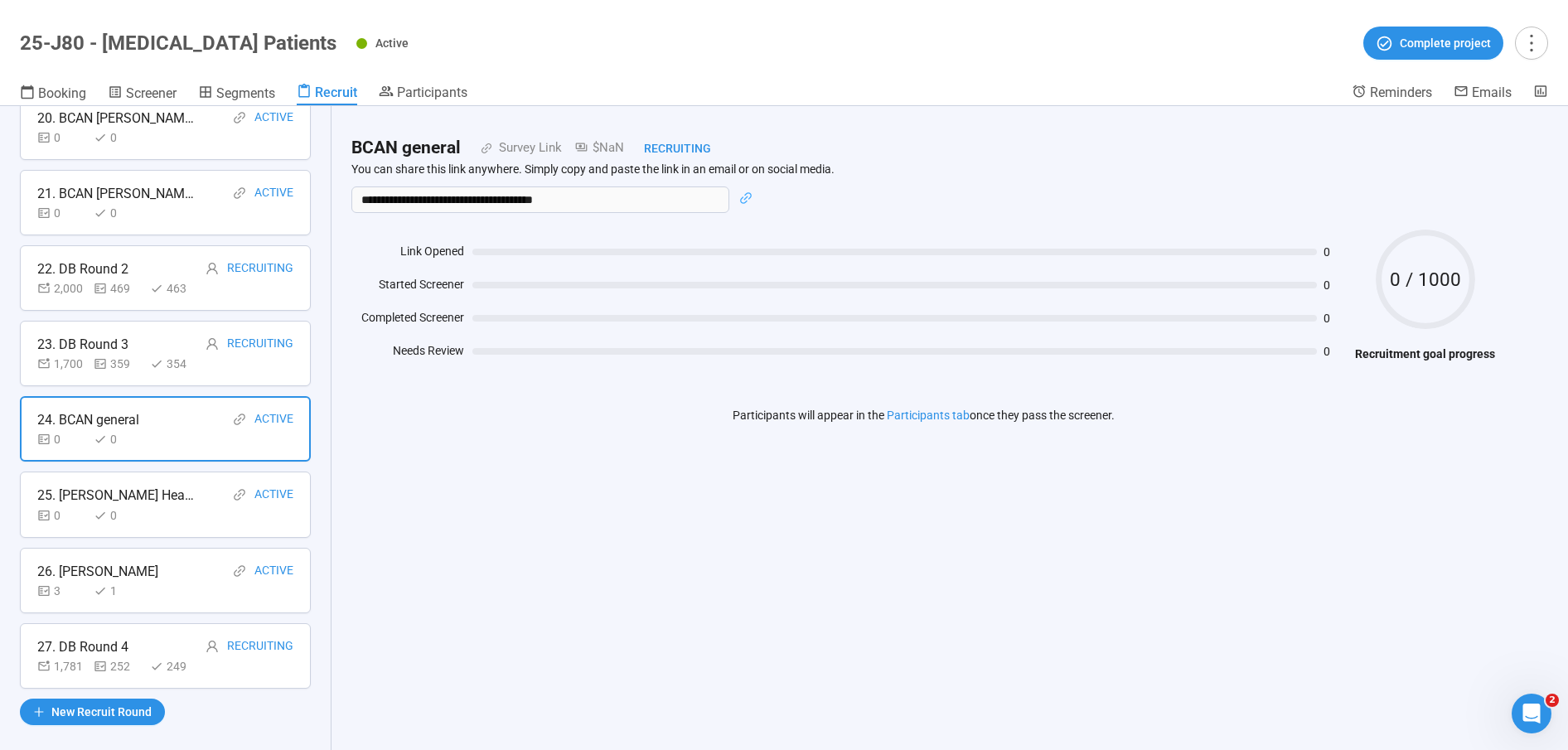
click at [224, 566] on div "26. [PERSON_NAME] Active" at bounding box center [166, 571] width 257 height 21
